Goal: Find specific page/section: Find specific page/section

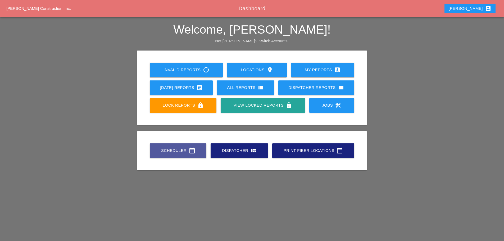
click at [170, 152] on div "Scheduler calendar_today" at bounding box center [178, 150] width 40 height 6
